Goal: Transaction & Acquisition: Book appointment/travel/reservation

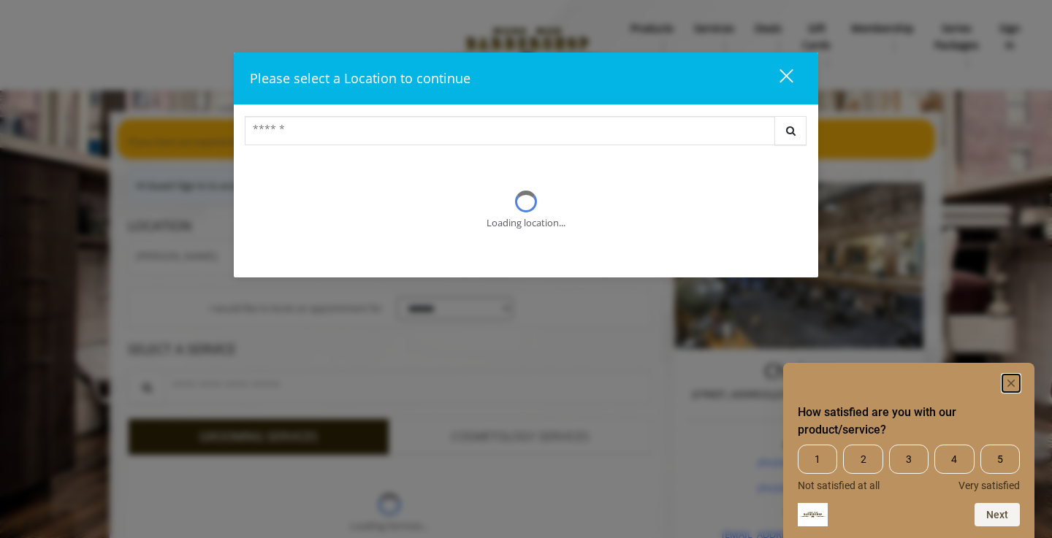
click at [1012, 381] on icon "Hide survey" at bounding box center [1010, 383] width 7 height 7
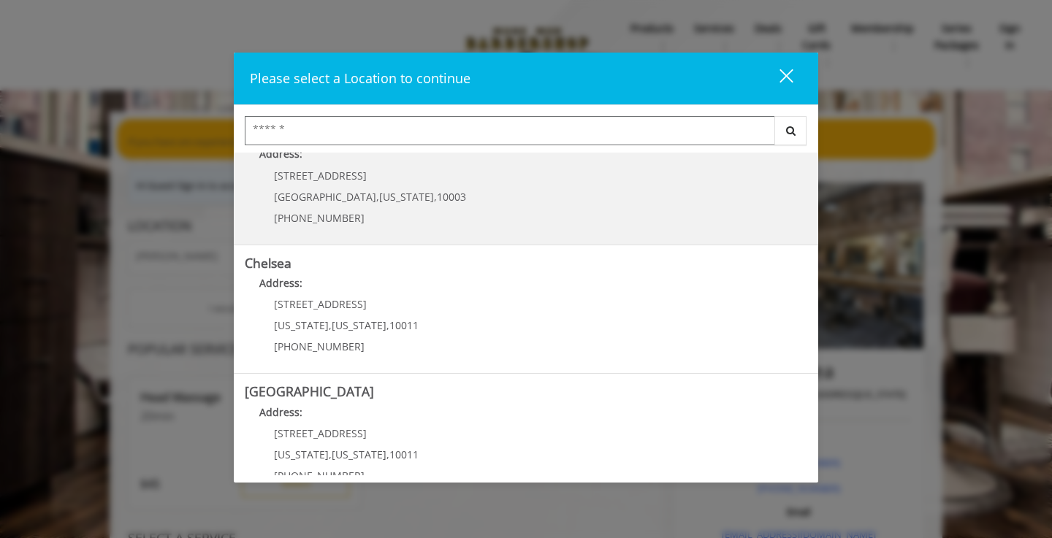
scroll to position [98, 0]
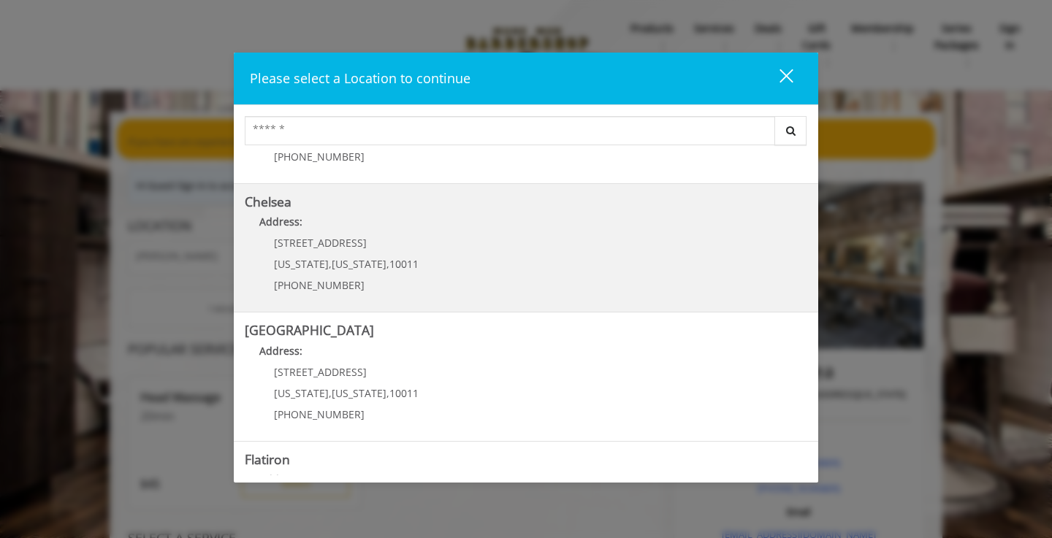
click at [419, 254] on link "Chelsea Address: 169/170 W 23rd St New York , New York , 10011 (917) 639-3902" at bounding box center [526, 248] width 562 height 107
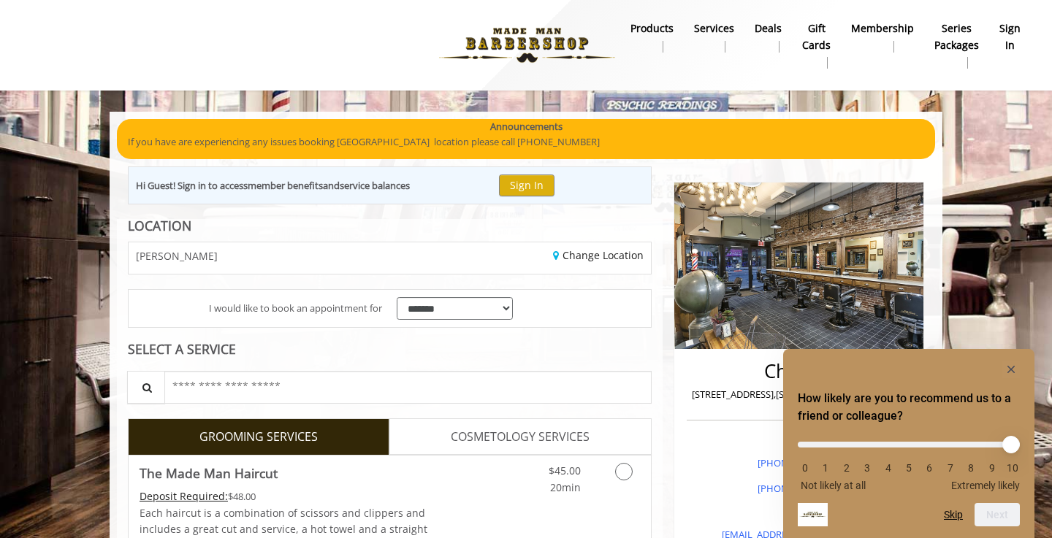
click at [1013, 467] on li "10" at bounding box center [1012, 468] width 15 height 12
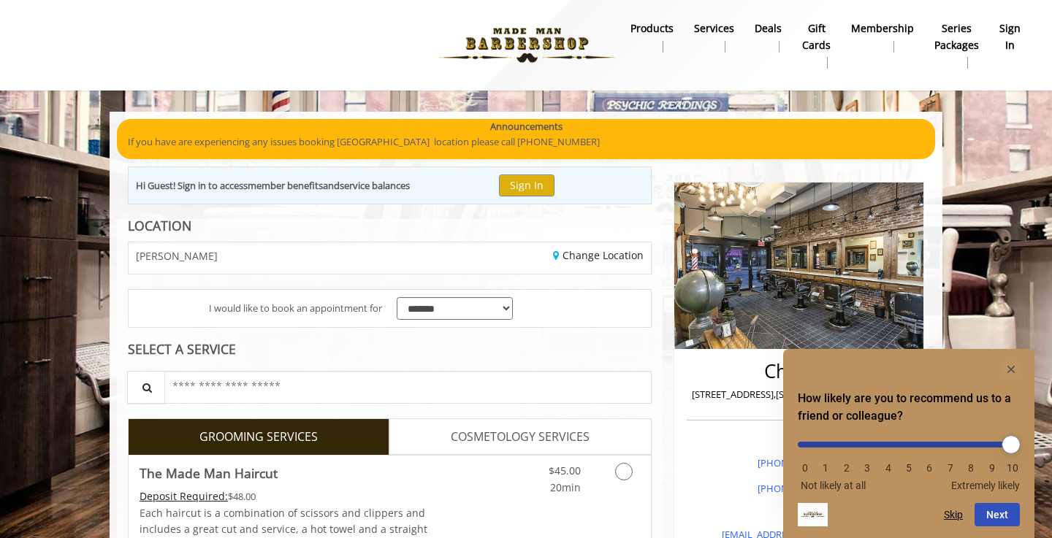
type input "**"
drag, startPoint x: 812, startPoint y: 443, endPoint x: 1051, endPoint y: 437, distance: 238.9
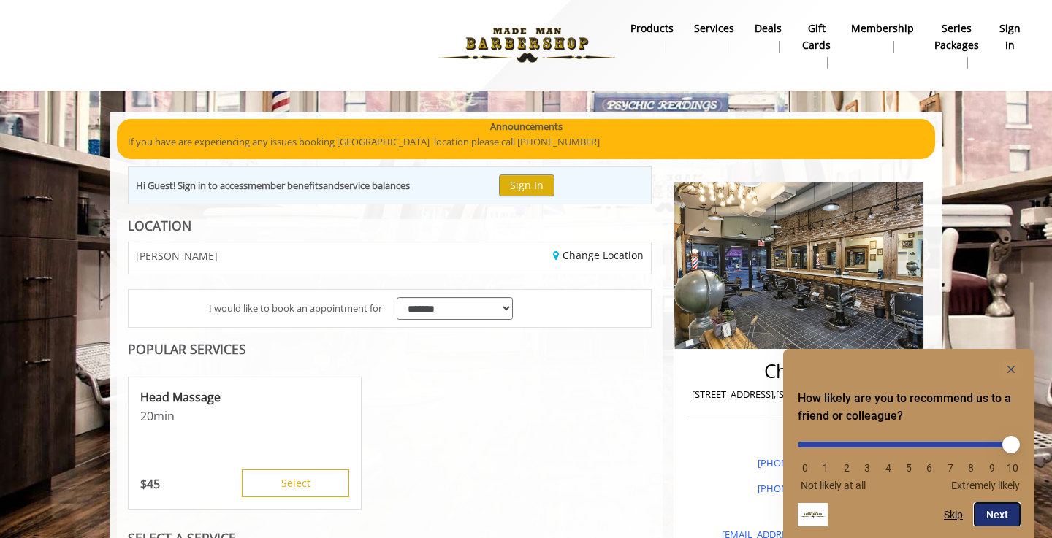
click at [993, 520] on button "Next" at bounding box center [996, 514] width 45 height 23
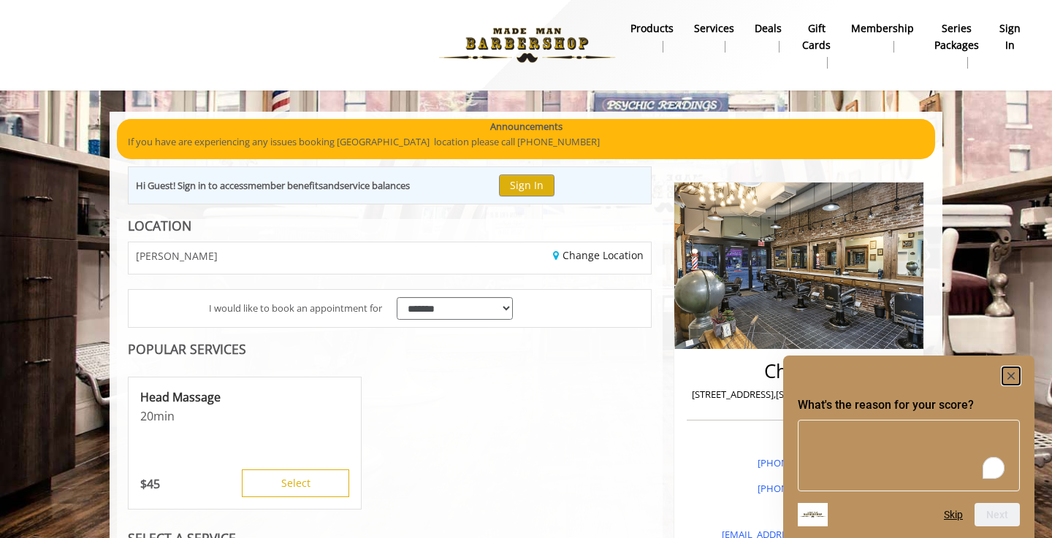
click at [1013, 376] on rect "Hide survey" at bounding box center [1011, 376] width 18 height 18
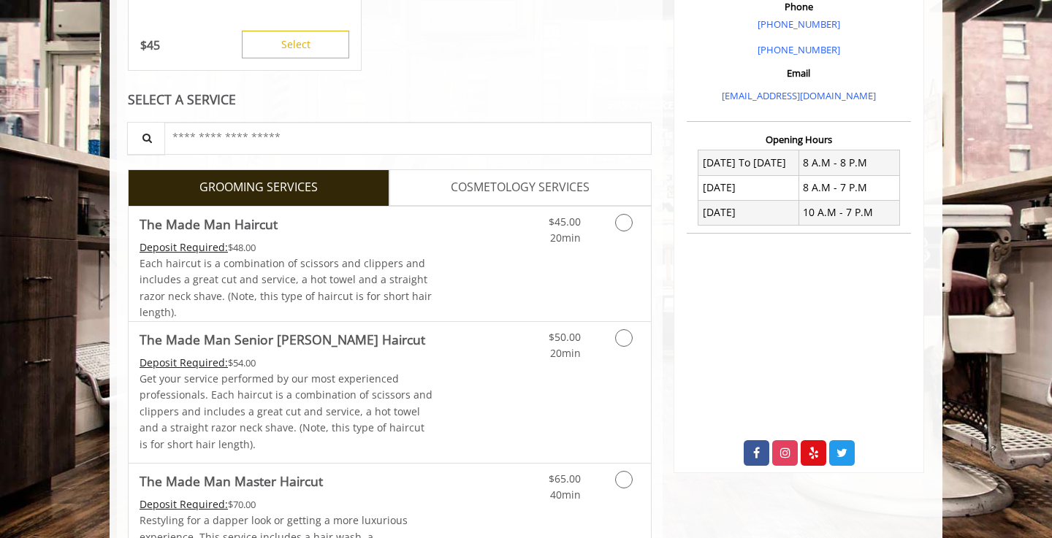
scroll to position [442, 0]
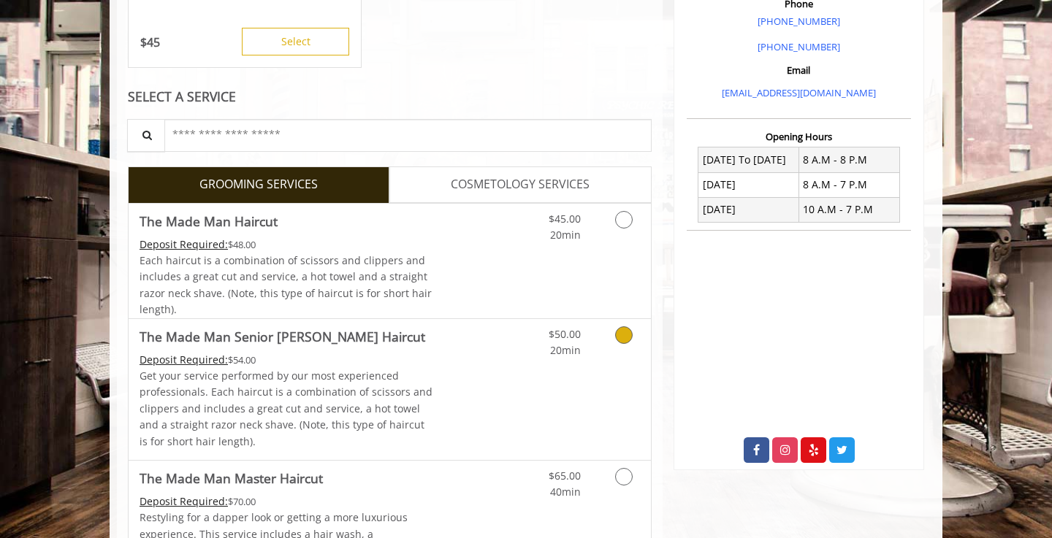
click at [626, 338] on icon "Grooming services" at bounding box center [624, 335] width 18 height 18
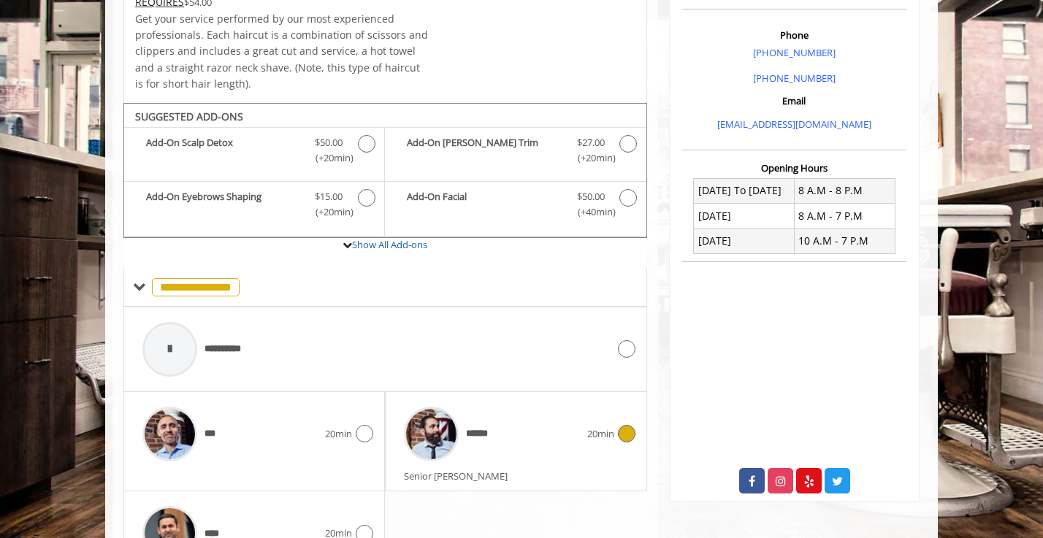
scroll to position [500, 0]
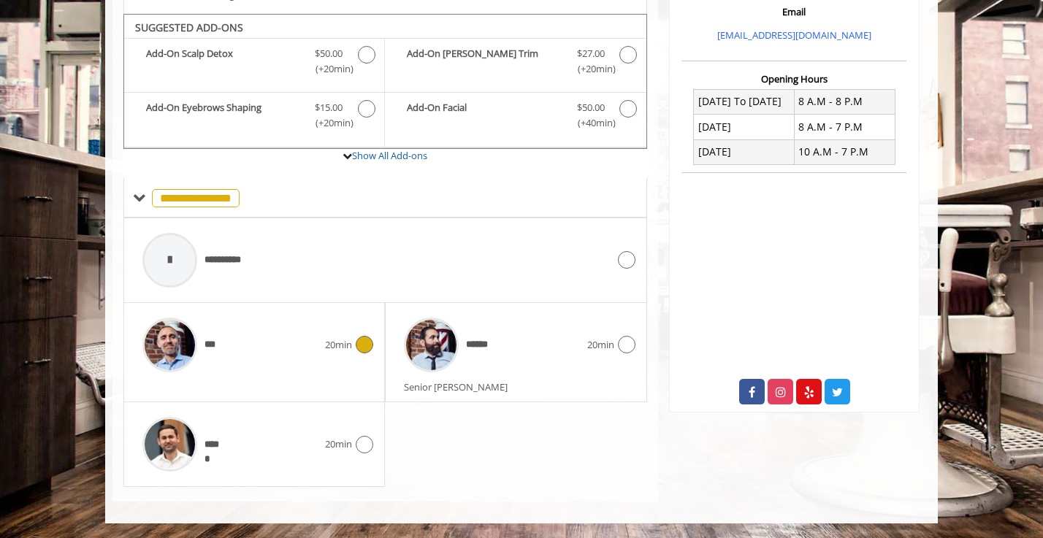
click at [372, 343] on icon at bounding box center [365, 345] width 18 height 18
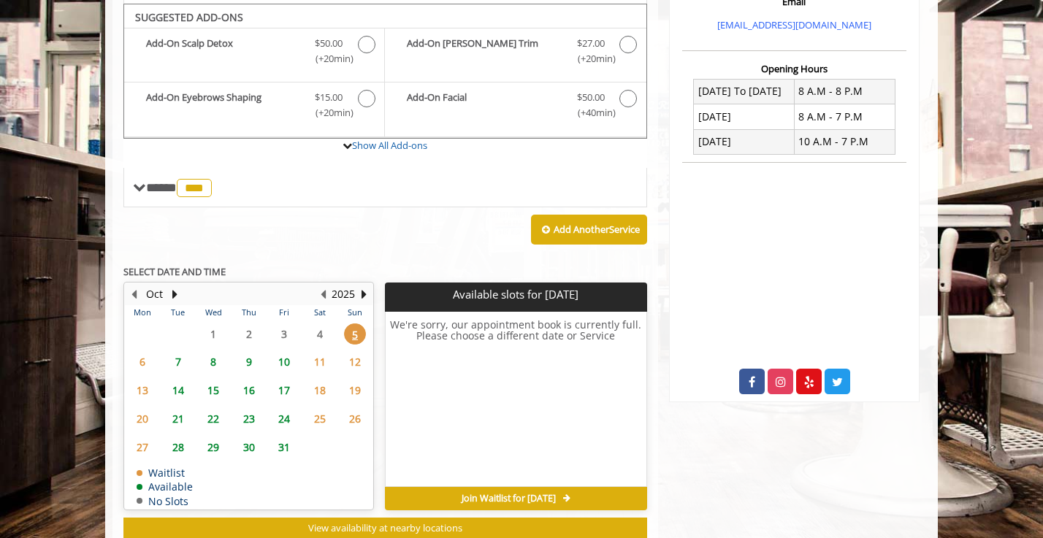
scroll to position [513, 0]
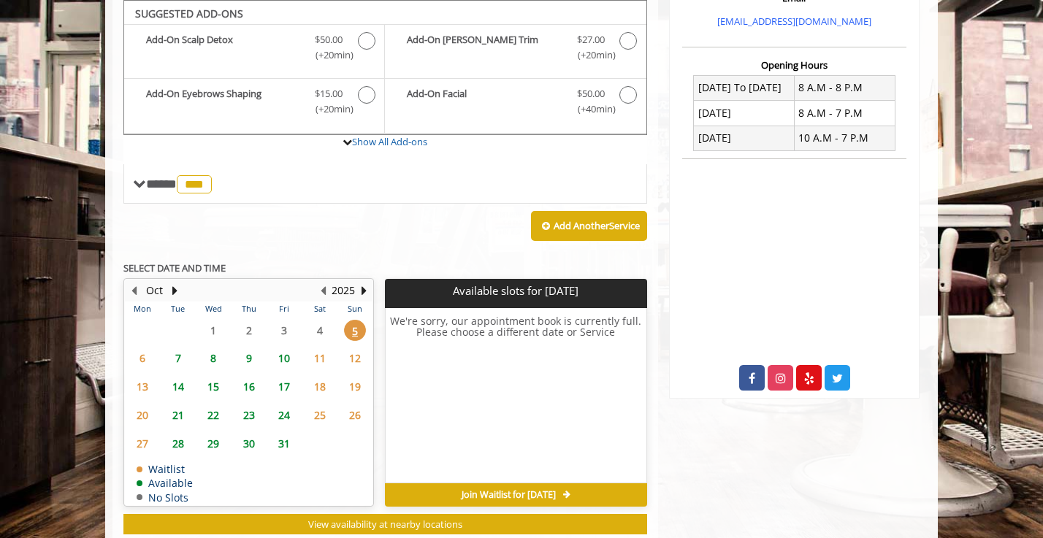
click at [180, 360] on span "7" at bounding box center [178, 358] width 22 height 21
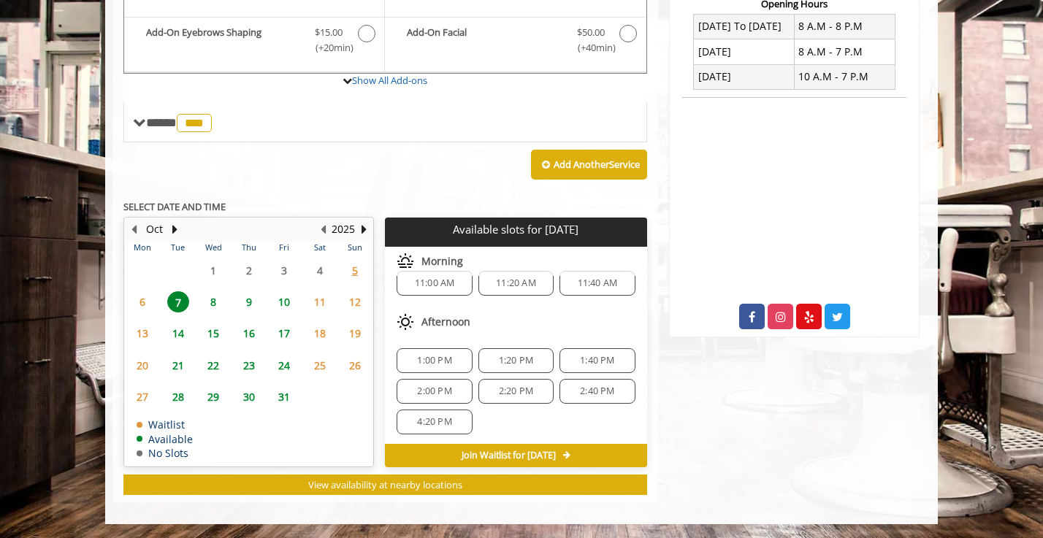
scroll to position [0, 0]
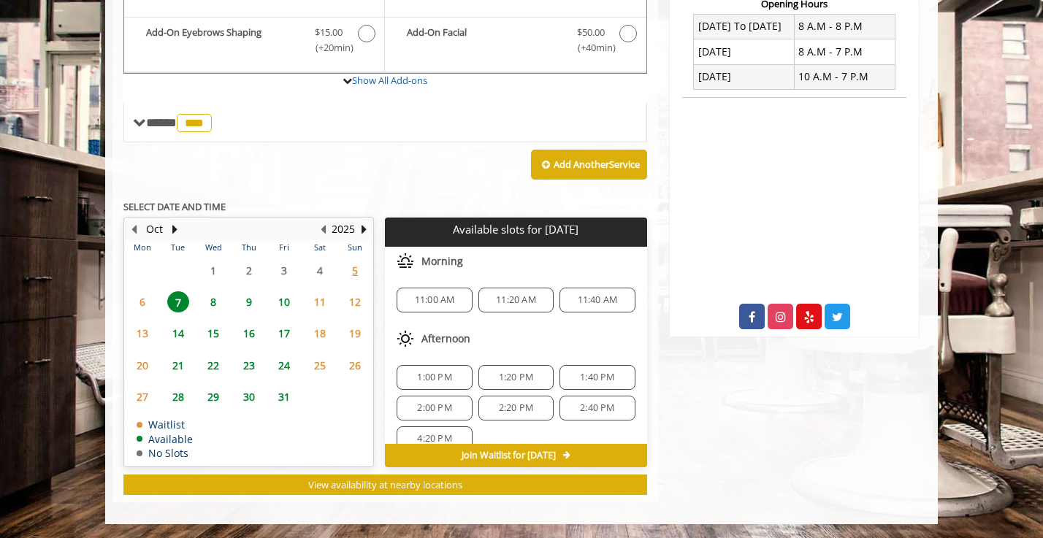
click at [434, 300] on span "11:00 AM" at bounding box center [435, 300] width 40 height 12
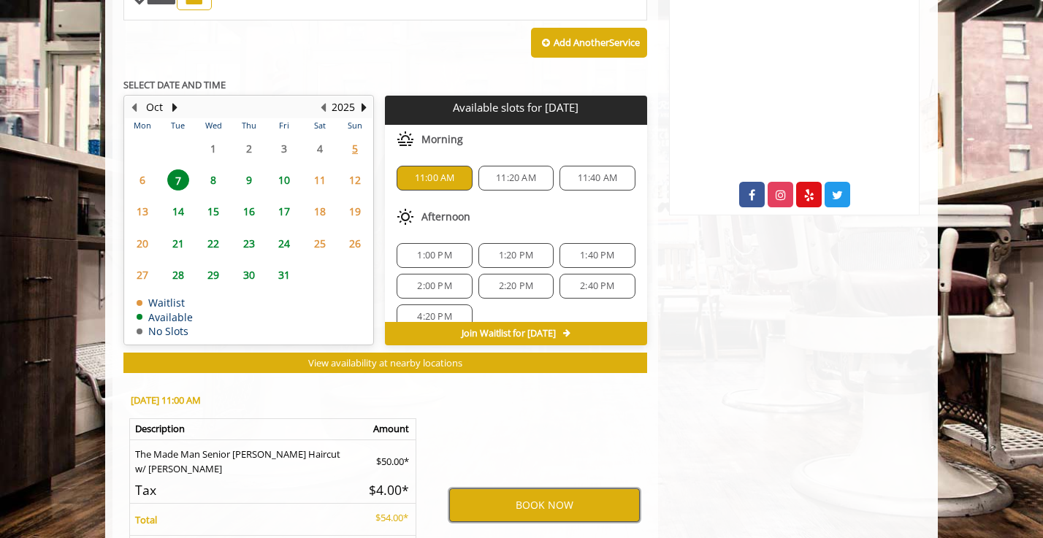
click at [527, 508] on button "BOOK NOW" at bounding box center [544, 506] width 191 height 34
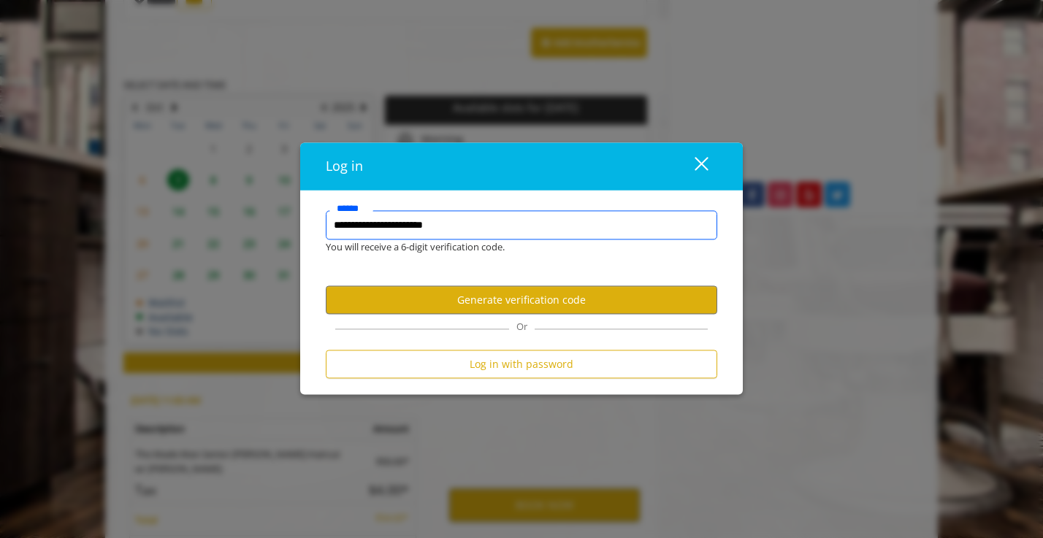
type input "**********"
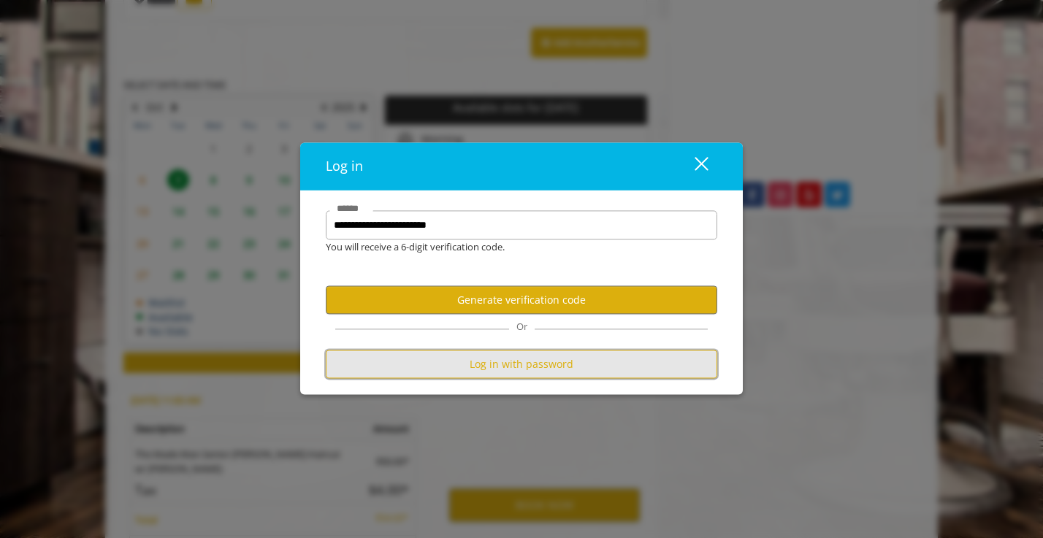
click at [509, 367] on button "Log in with password" at bounding box center [521, 365] width 391 height 28
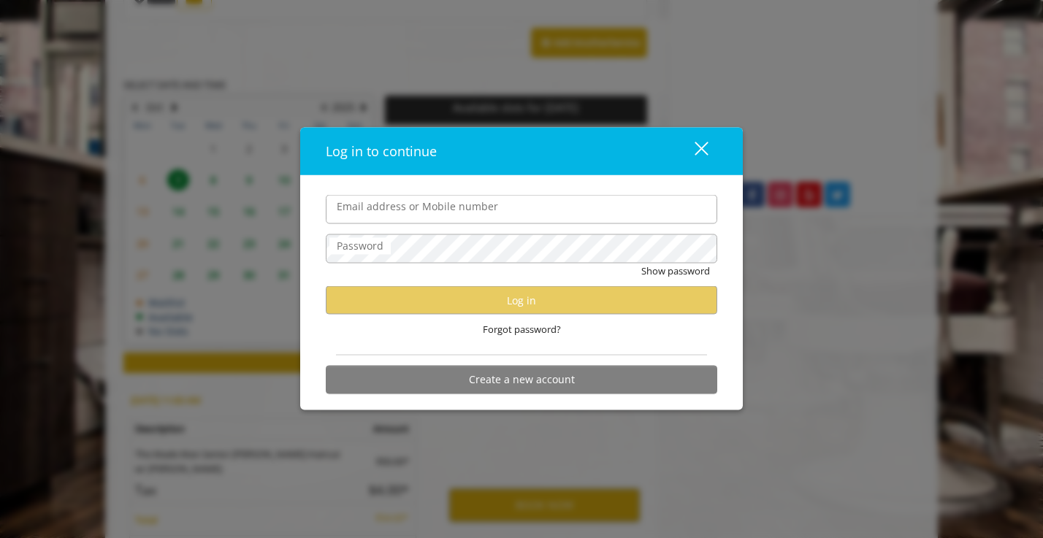
type input "**********"
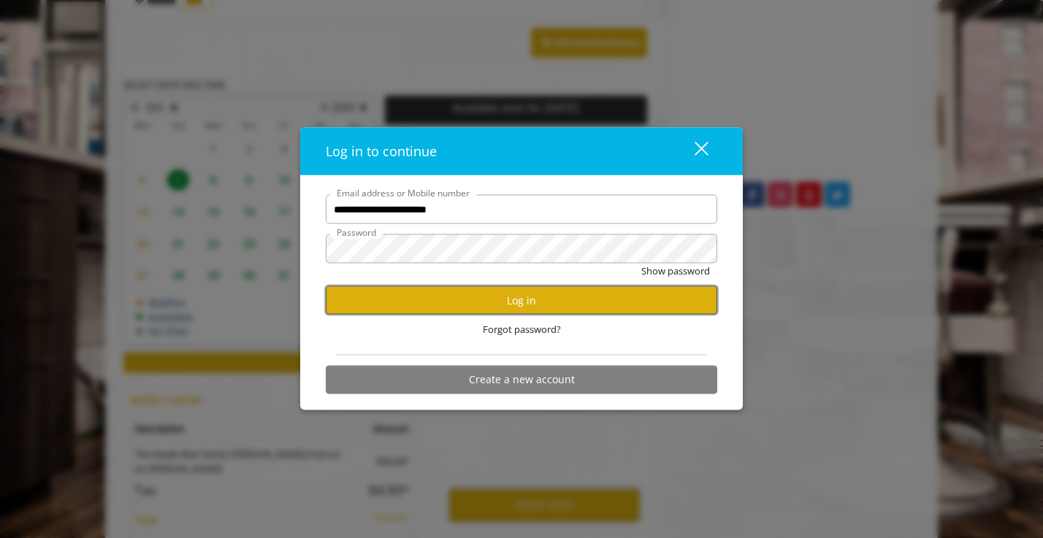
click at [521, 304] on button "Log in" at bounding box center [521, 300] width 391 height 28
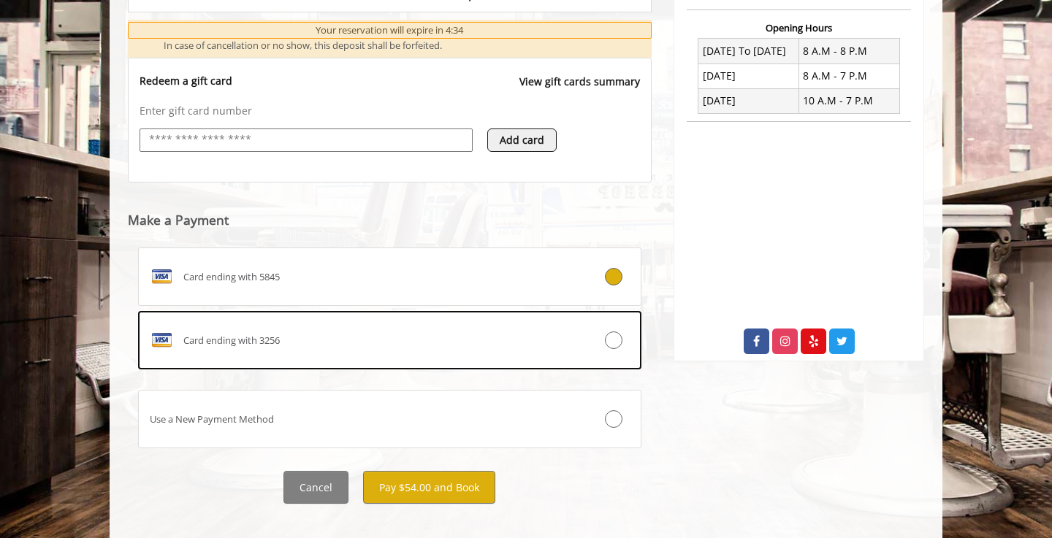
scroll to position [567, 0]
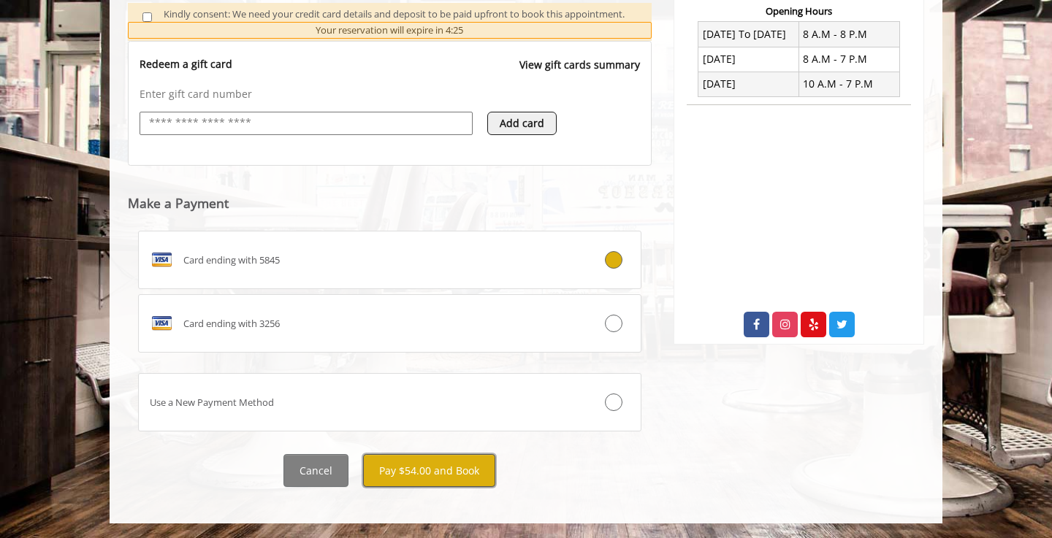
click at [449, 473] on button "Pay $54.00 and Book" at bounding box center [429, 470] width 132 height 33
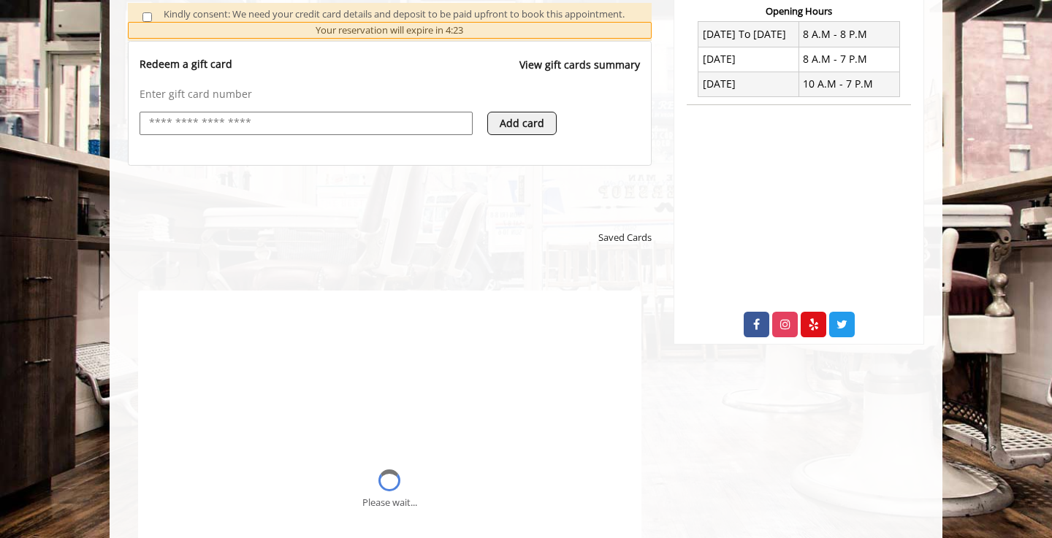
scroll to position [0, 0]
